Goal: Task Accomplishment & Management: Use online tool/utility

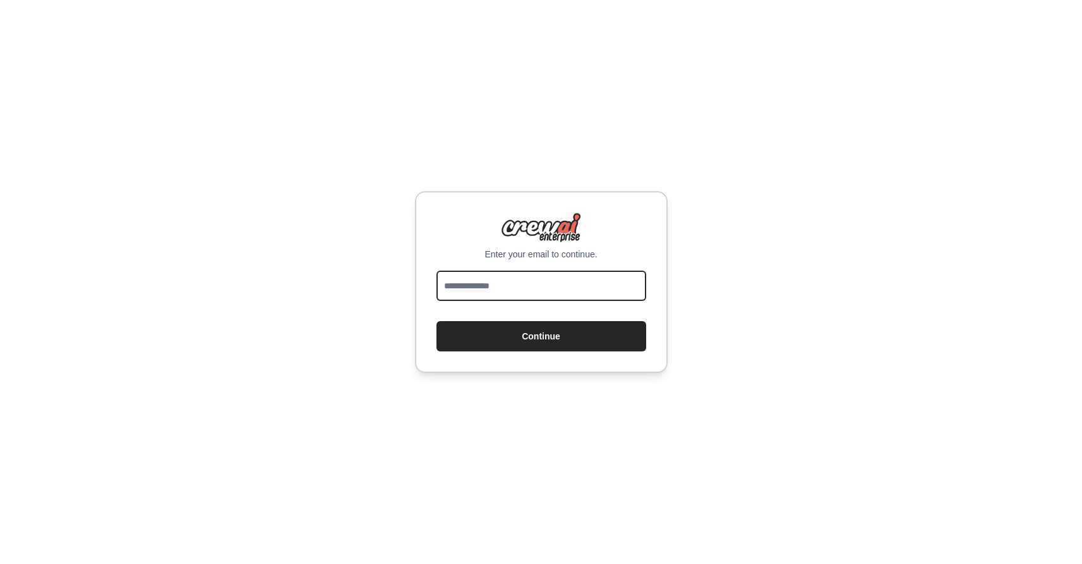
click at [563, 287] on input "email" at bounding box center [541, 286] width 210 height 30
type input "**********"
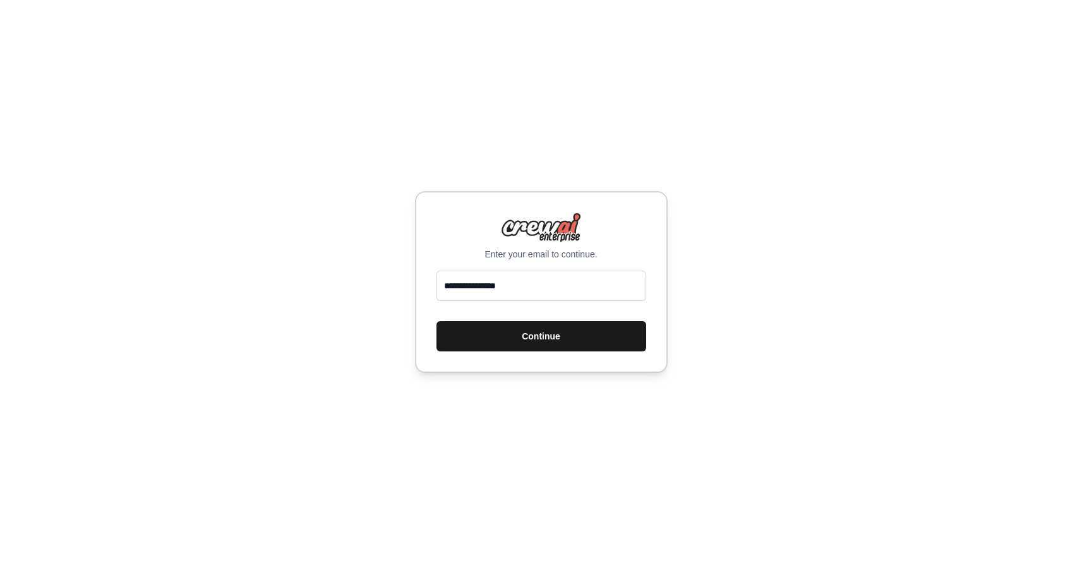
click at [534, 340] on button "Continue" at bounding box center [541, 336] width 210 height 30
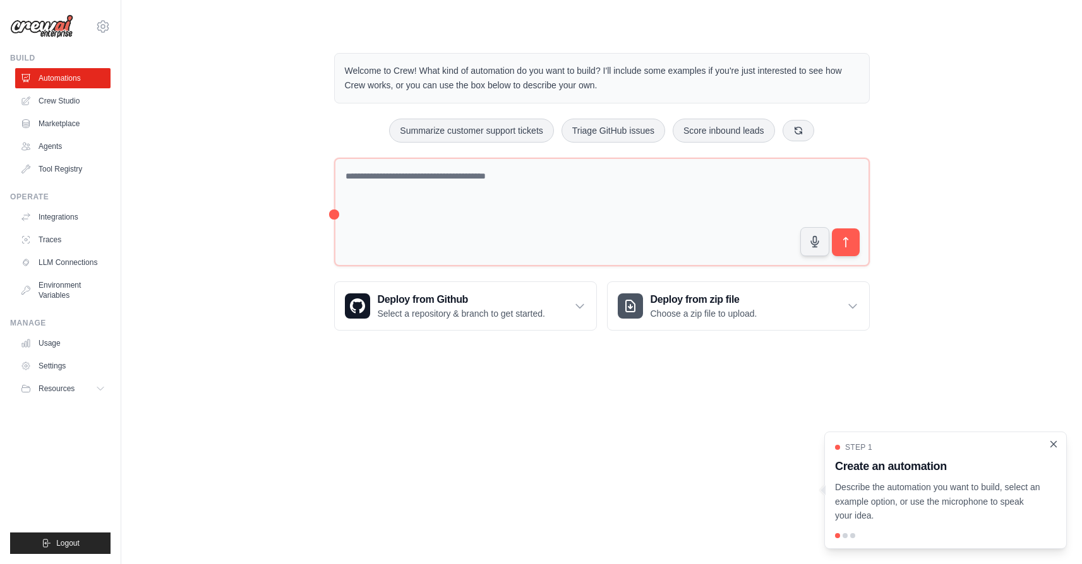
click at [1054, 446] on icon "Close walkthrough" at bounding box center [1054, 444] width 6 height 6
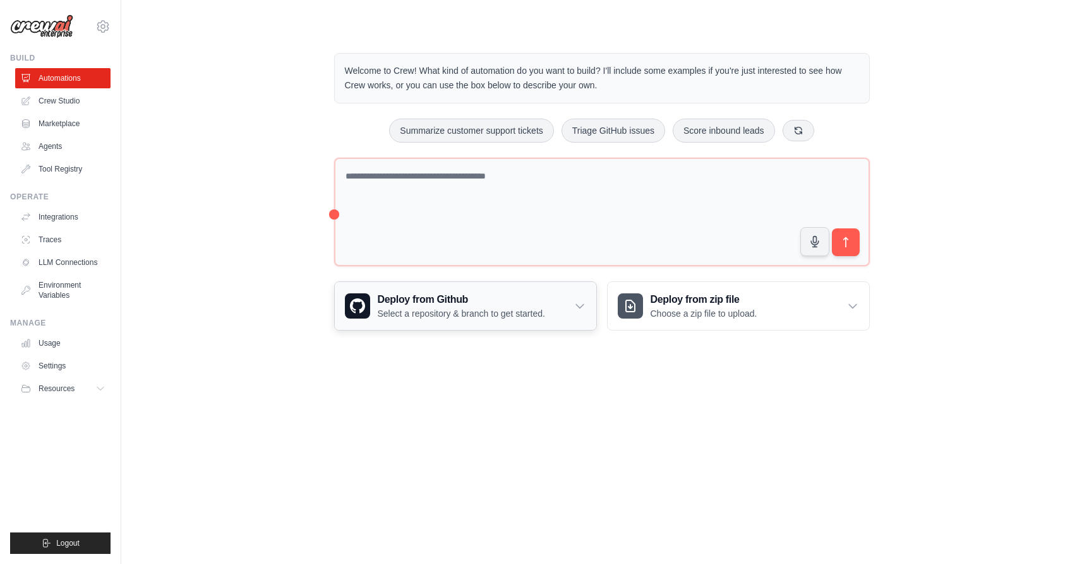
click at [580, 306] on icon at bounding box center [579, 306] width 13 height 13
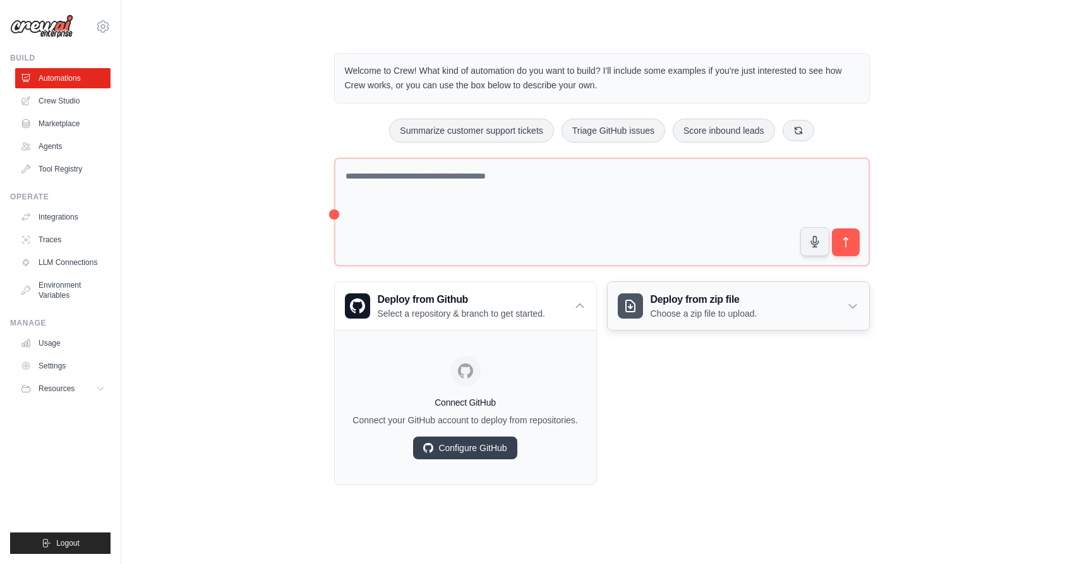
click at [853, 307] on icon at bounding box center [853, 307] width 8 height 4
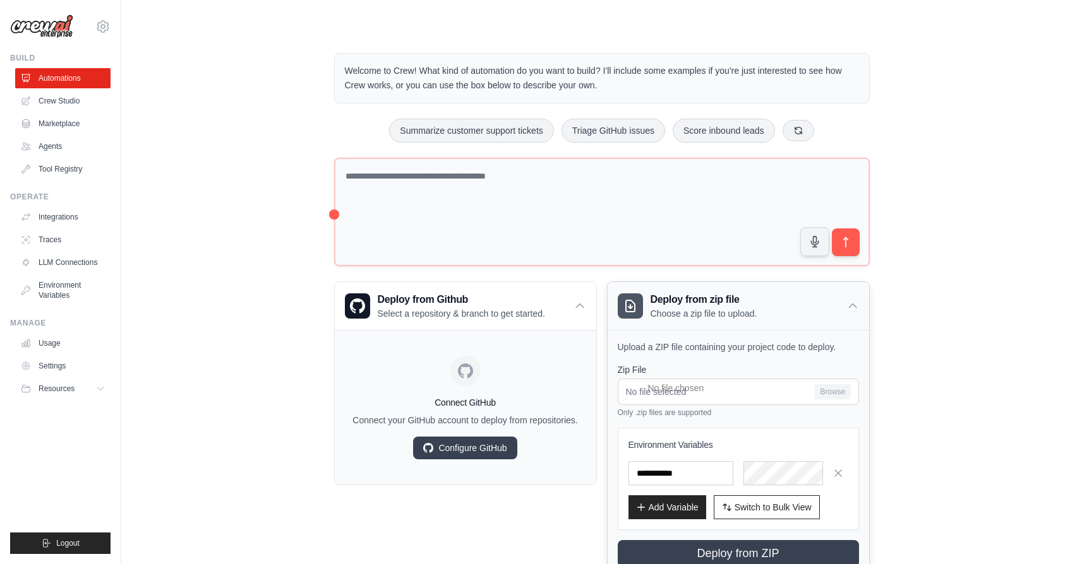
click at [854, 302] on icon at bounding box center [852, 306] width 13 height 13
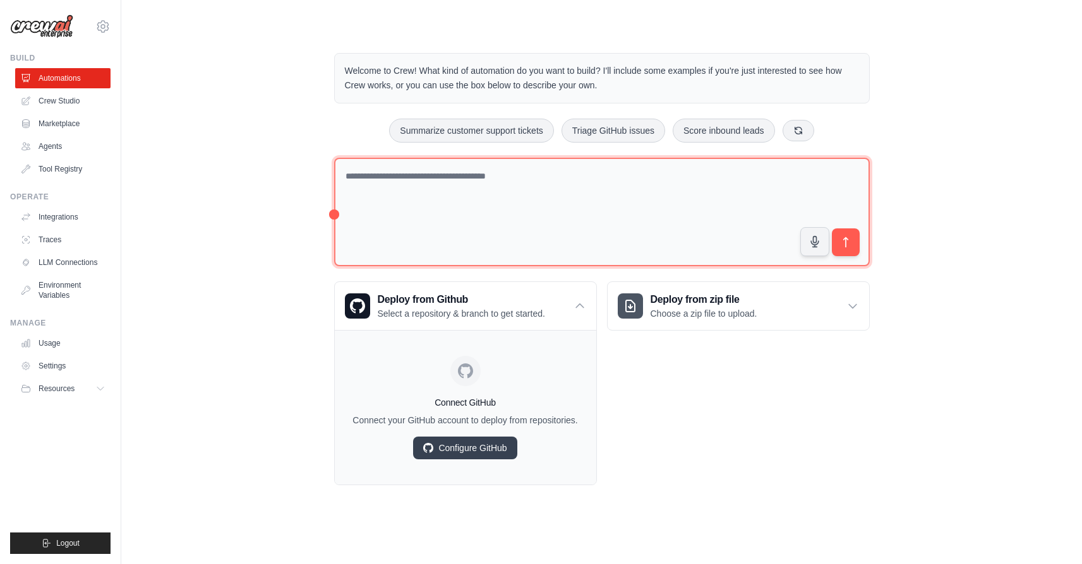
click at [557, 203] on textarea at bounding box center [601, 212] width 535 height 109
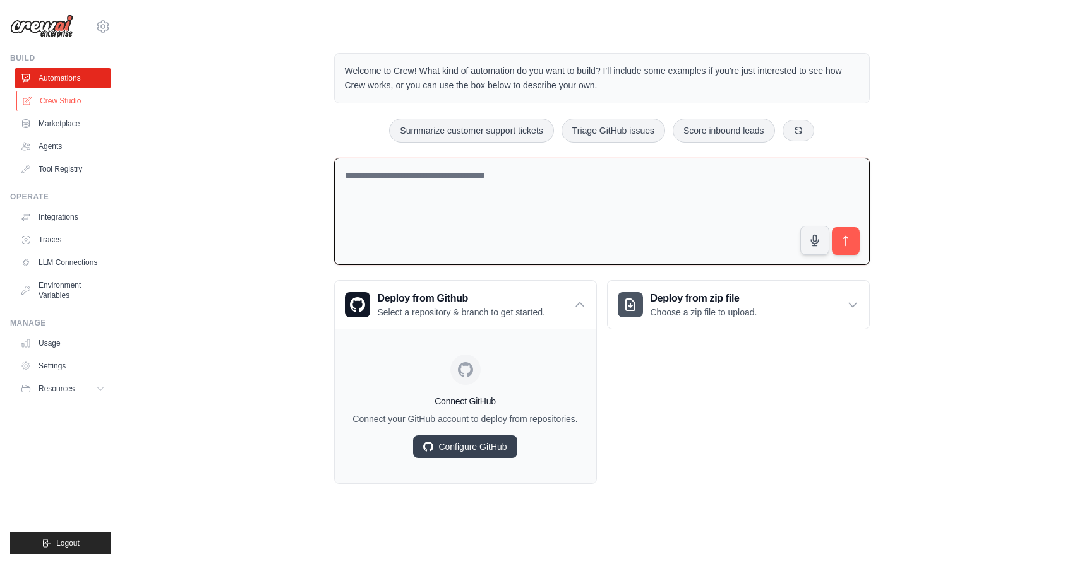
click at [59, 102] on link "Crew Studio" at bounding box center [63, 101] width 95 height 20
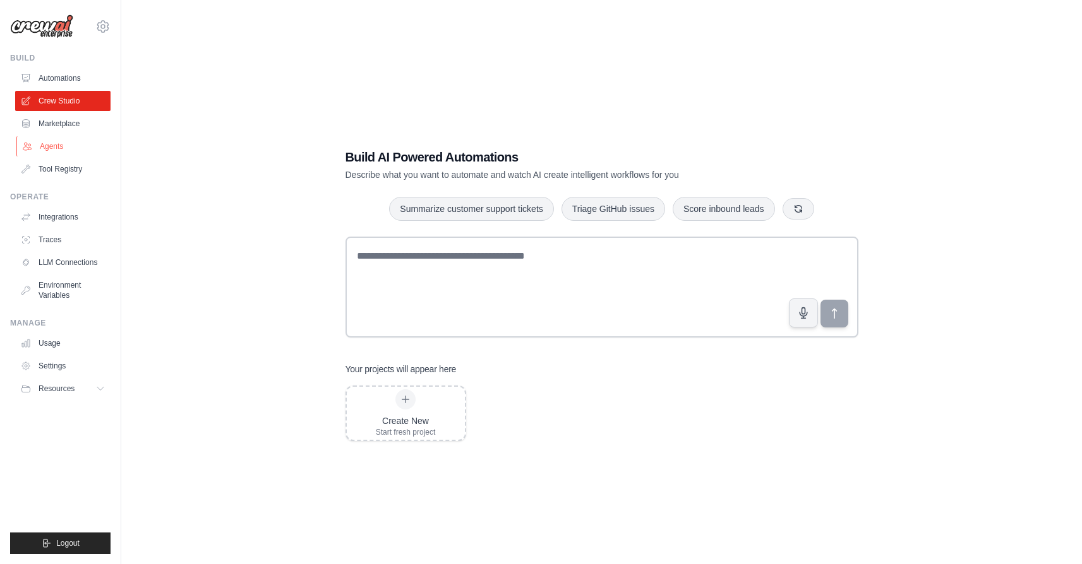
click at [56, 144] on link "Agents" at bounding box center [63, 146] width 95 height 20
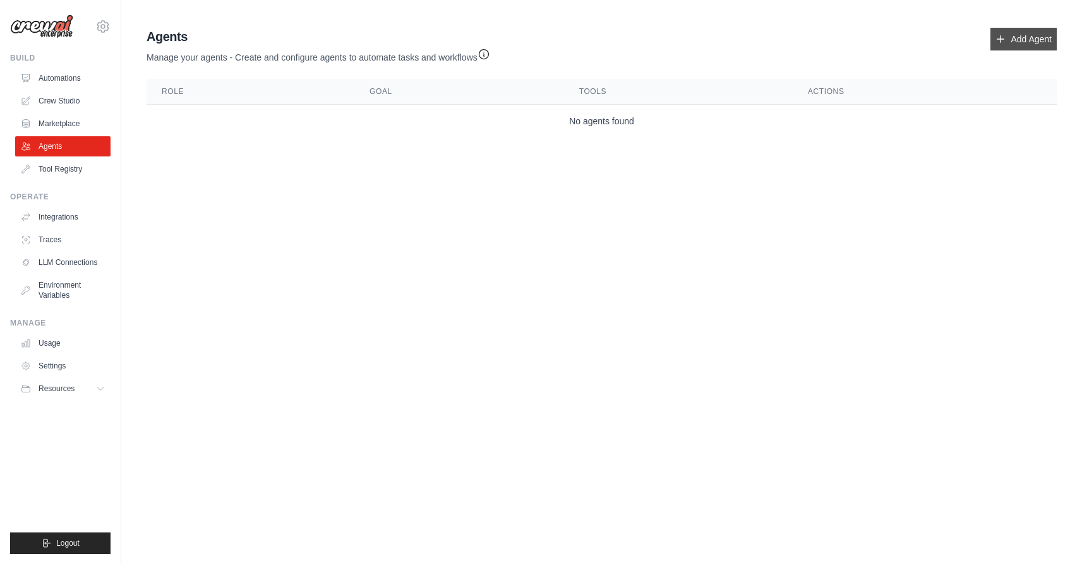
click at [1017, 38] on link "Add Agent" at bounding box center [1023, 39] width 66 height 23
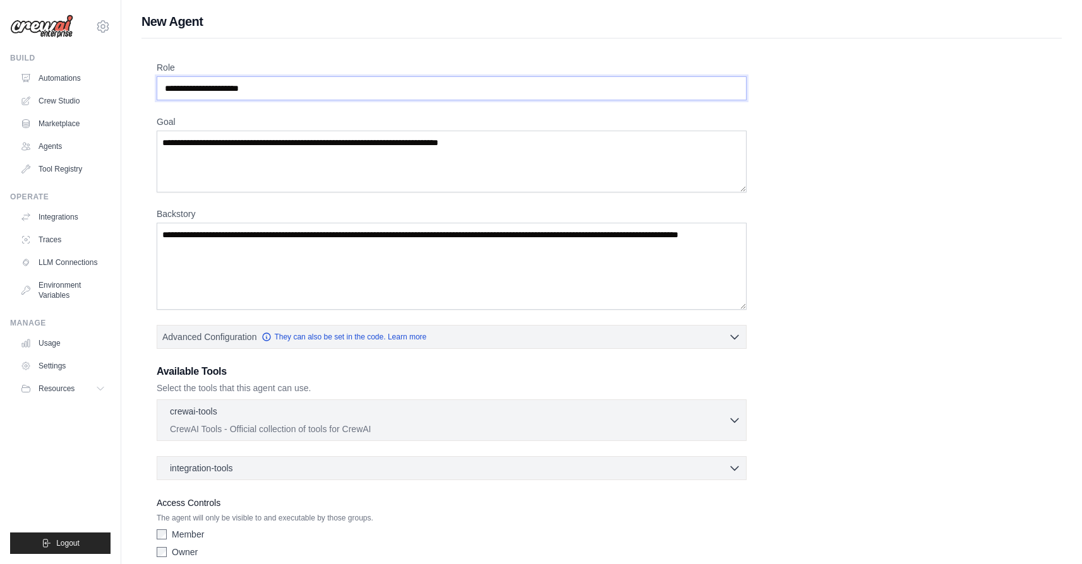
click at [700, 90] on input "Role" at bounding box center [452, 88] width 590 height 24
click at [350, 77] on input "Role" at bounding box center [452, 88] width 590 height 24
drag, startPoint x: 350, startPoint y: 77, endPoint x: 187, endPoint y: 80, distance: 163.6
click at [186, 80] on input "Role" at bounding box center [452, 88] width 590 height 24
drag, startPoint x: 279, startPoint y: 87, endPoint x: 149, endPoint y: 87, distance: 130.1
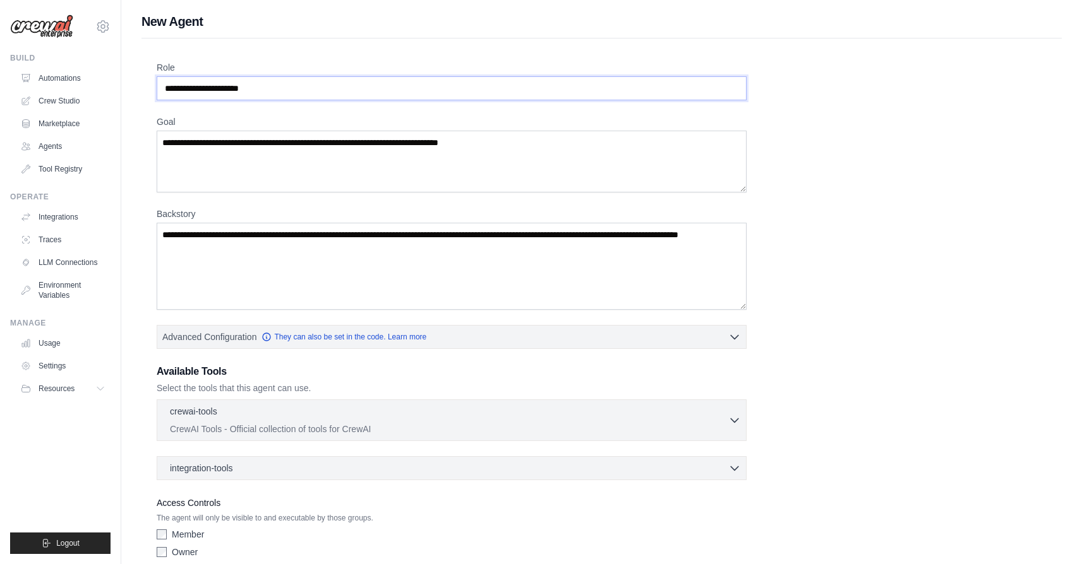
click at [149, 88] on div "Role Goal [GEOGRAPHIC_DATA] Advanced Configuration They can also be set in the …" at bounding box center [601, 324] width 920 height 570
type input "*"
type input "**********"
click at [224, 148] on textarea "Goal" at bounding box center [452, 162] width 590 height 62
type textarea "**********"
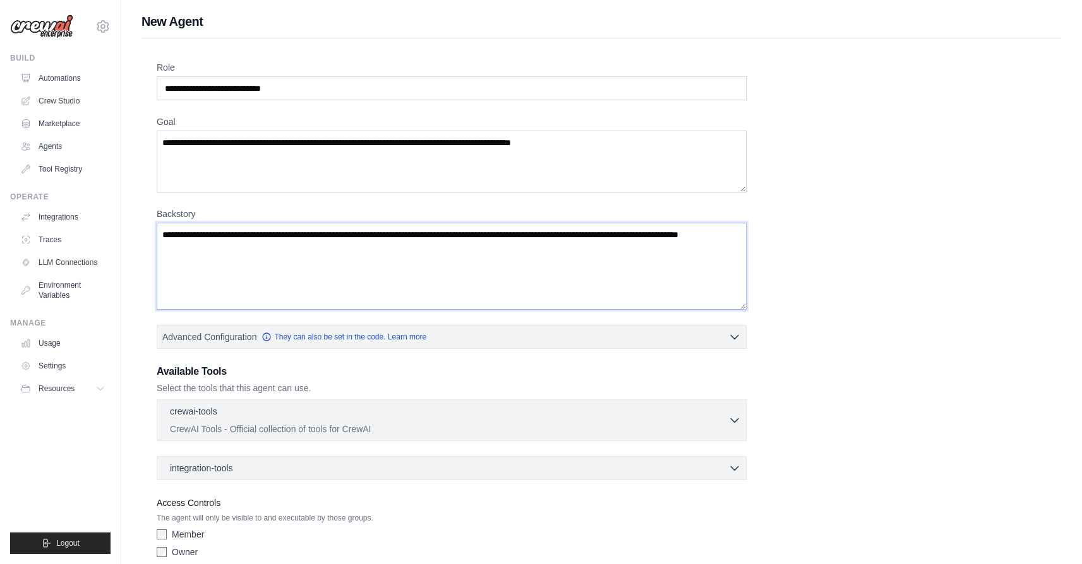
click at [244, 258] on textarea "Backstory" at bounding box center [452, 266] width 590 height 87
drag, startPoint x: 283, startPoint y: 252, endPoint x: 185, endPoint y: 233, distance: 100.3
click at [185, 234] on textarea "Backstory" at bounding box center [452, 266] width 590 height 87
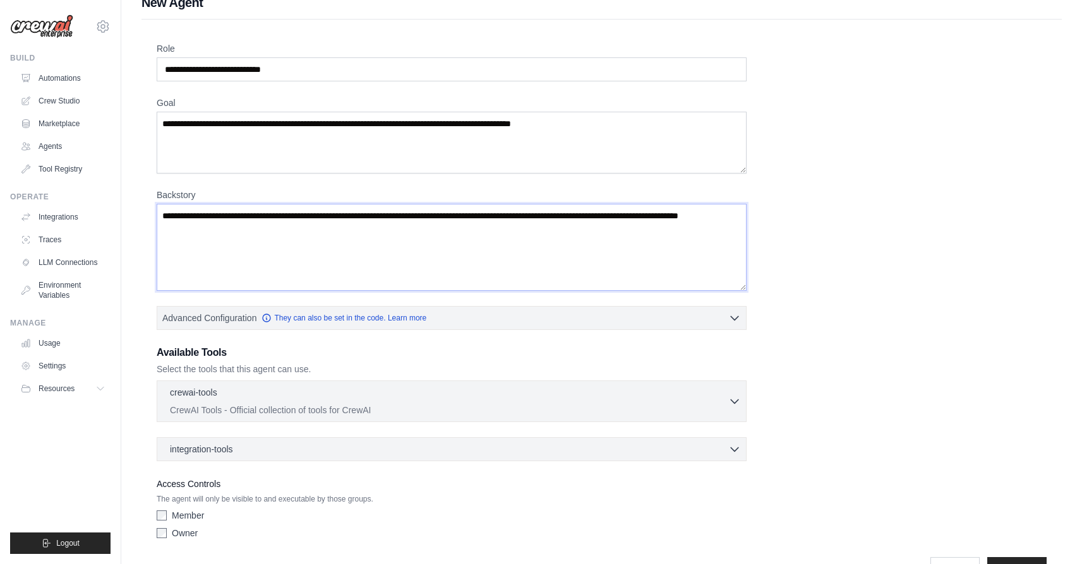
scroll to position [18, 0]
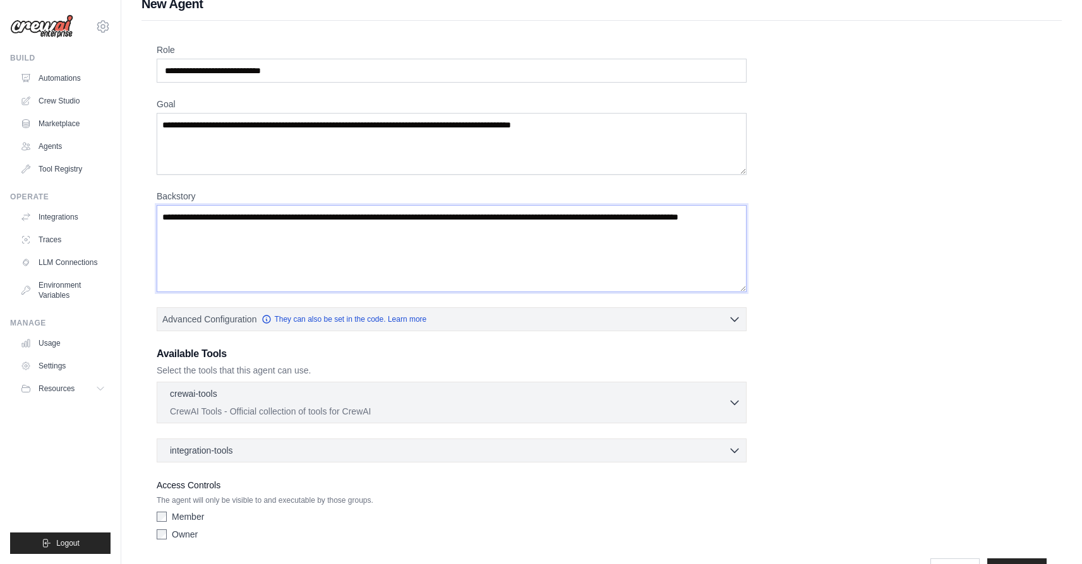
type textarea "*"
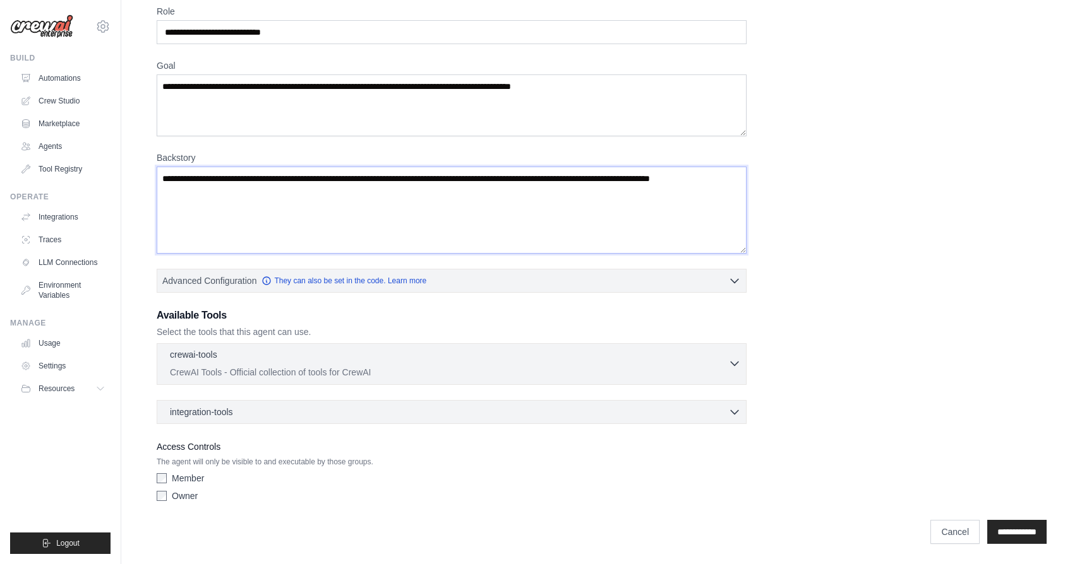
type textarea "**********"
click at [253, 351] on div "crewai-tools 0 selected" at bounding box center [449, 356] width 558 height 15
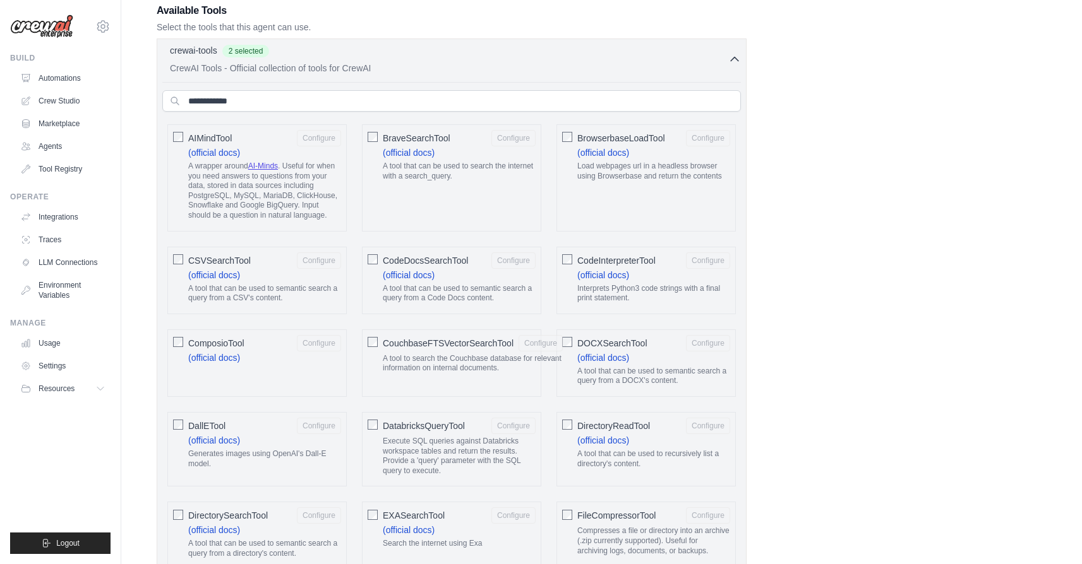
scroll to position [0, 0]
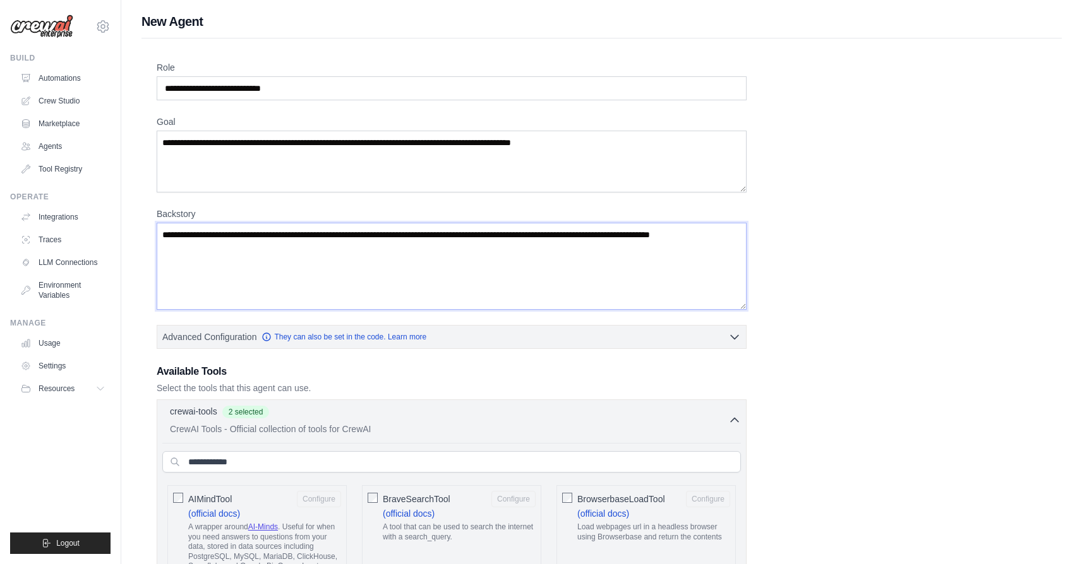
drag, startPoint x: 220, startPoint y: 249, endPoint x: 146, endPoint y: 232, distance: 75.8
